Goal: Find specific page/section: Find specific page/section

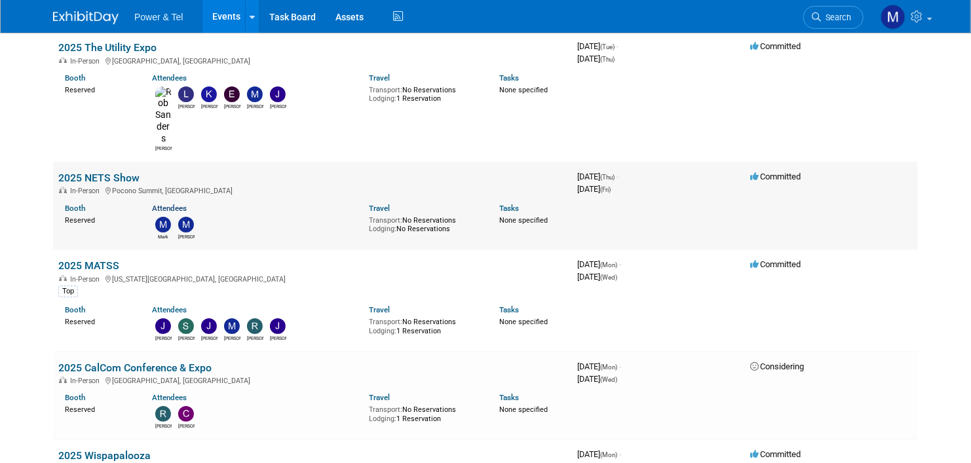
scroll to position [2360, 0]
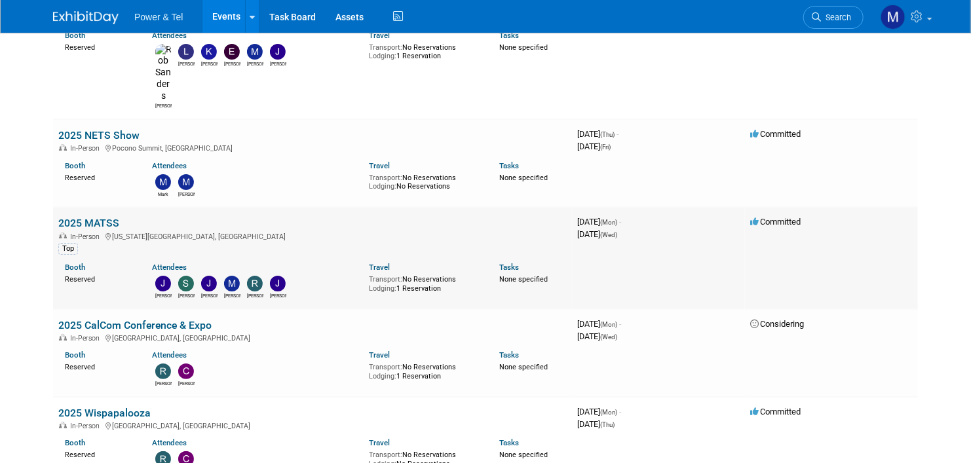
click at [94, 207] on td "2025 MATSS In-Person [US_STATE][GEOGRAPHIC_DATA], [GEOGRAPHIC_DATA] Top Booth R…" at bounding box center [312, 258] width 519 height 102
click at [94, 217] on link "2025 MATSS" at bounding box center [88, 223] width 61 height 12
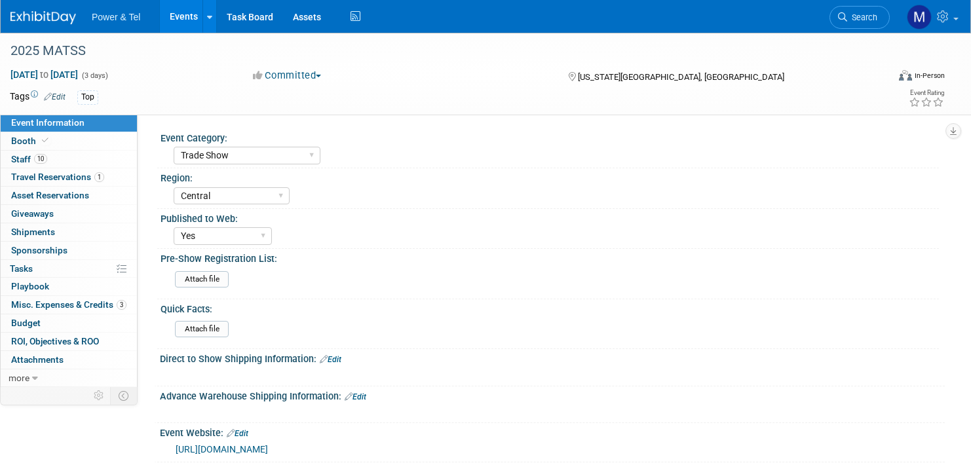
select select "Trade Show"
select select "Central"
select select "Yes"
click at [108, 155] on link "10 Staff 10" at bounding box center [69, 160] width 136 height 18
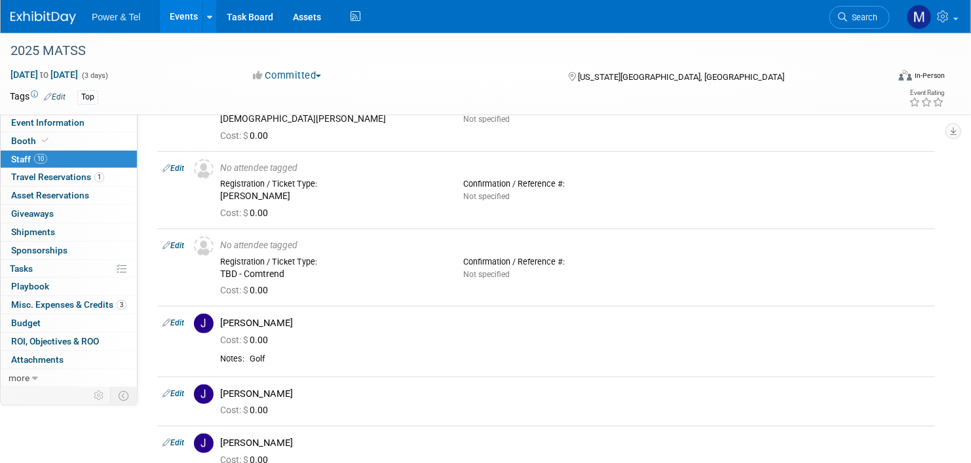
scroll to position [132, 0]
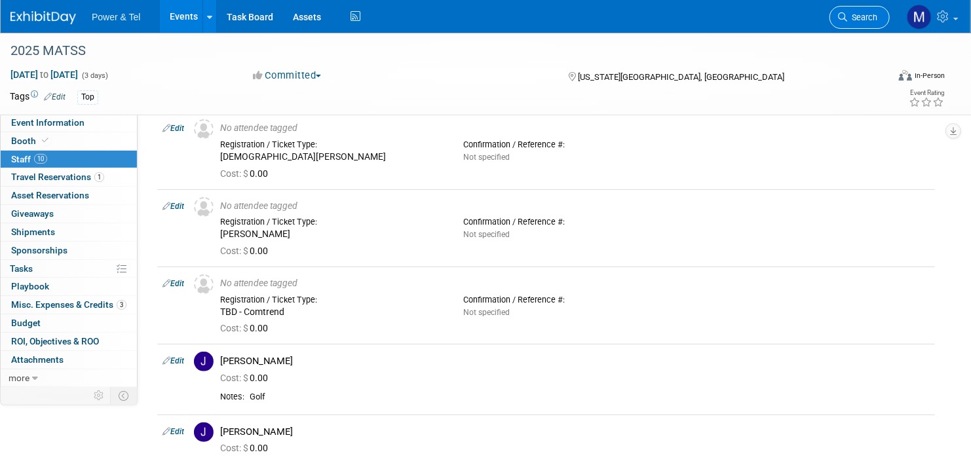
click at [847, 9] on link "Search" at bounding box center [860, 17] width 60 height 23
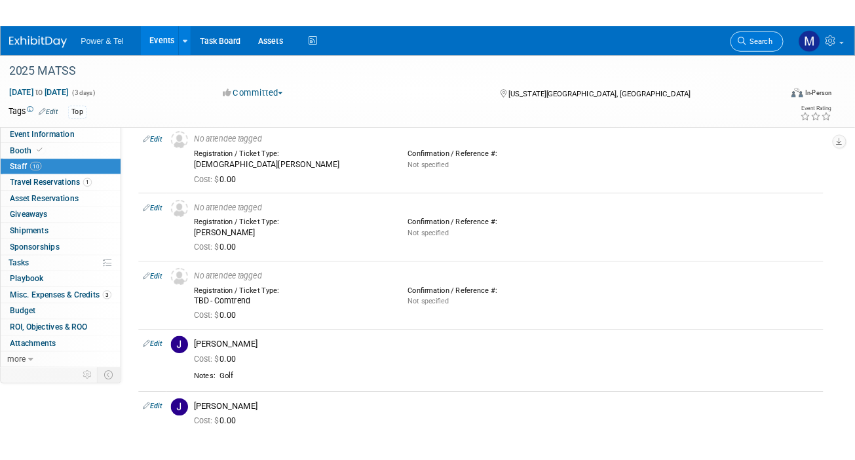
scroll to position [0, 0]
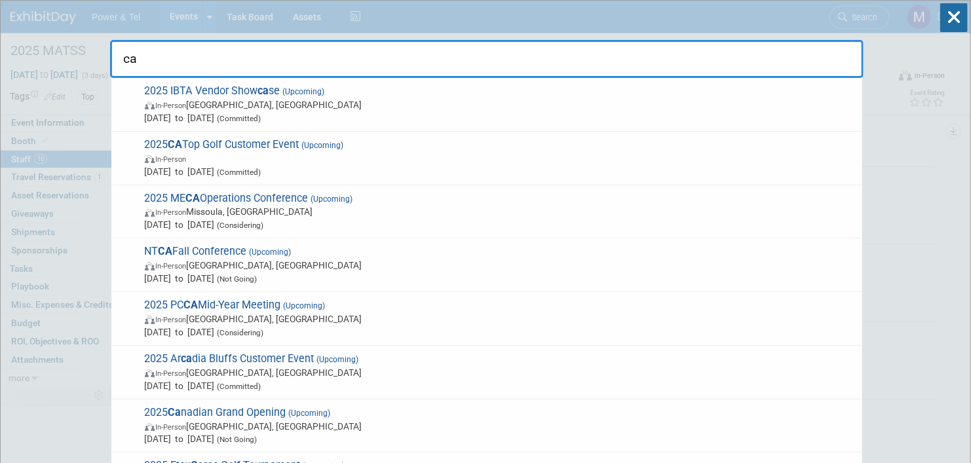
type input "c"
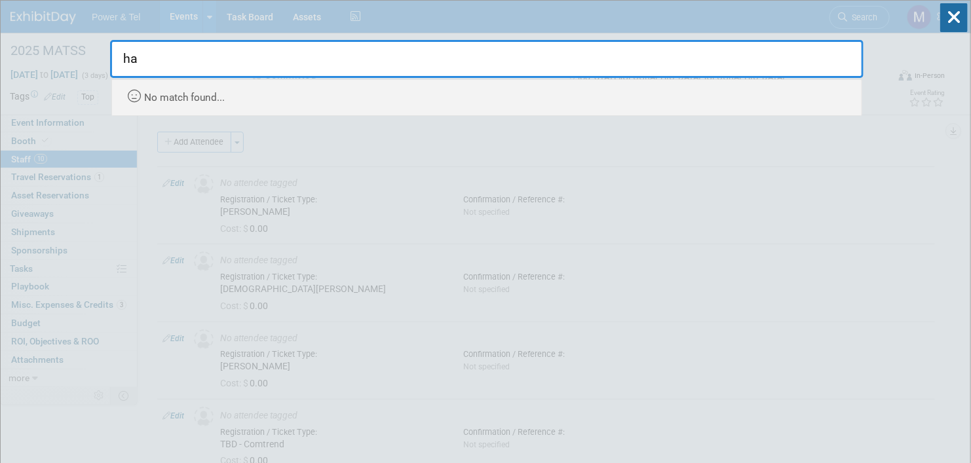
type input "h"
type input "c"
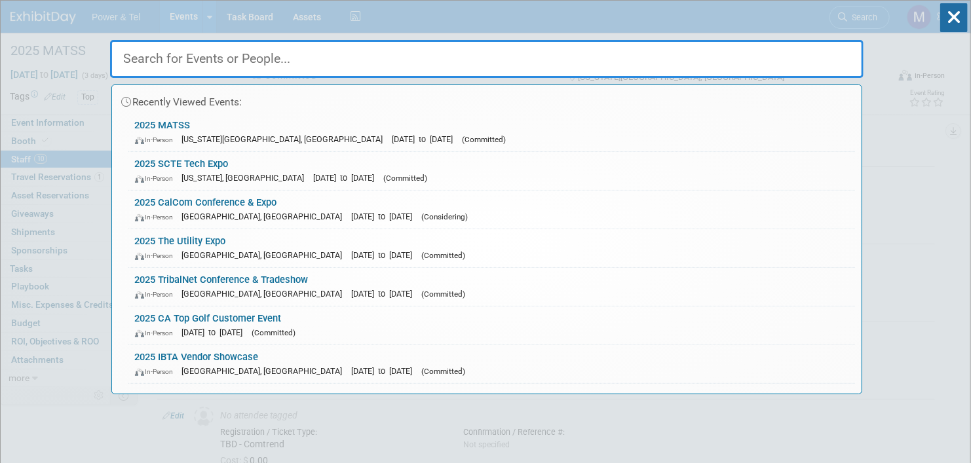
drag, startPoint x: 619, startPoint y: 427, endPoint x: 608, endPoint y: 426, distance: 10.5
